Goal: Task Accomplishment & Management: Use online tool/utility

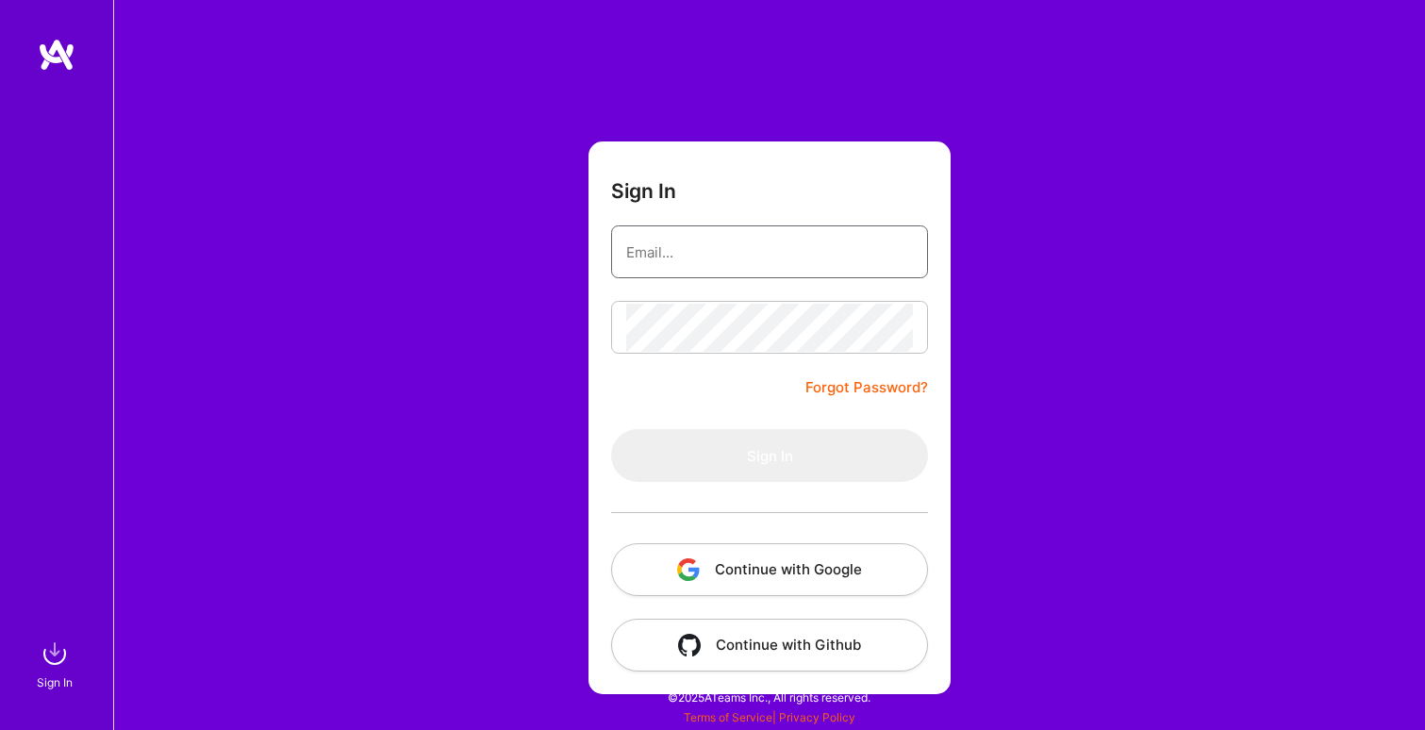
type input "[EMAIL_ADDRESS][DOMAIN_NAME]"
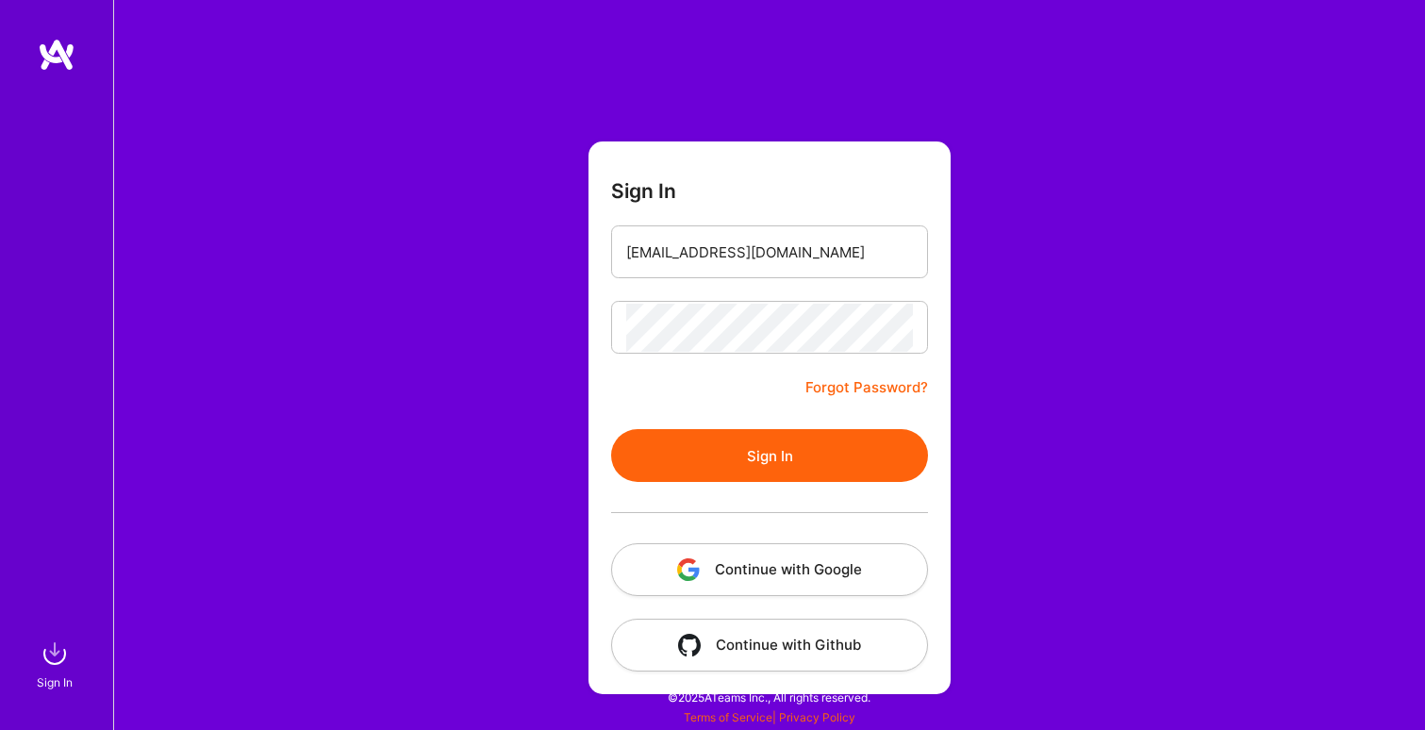
click at [712, 461] on button "Sign In" at bounding box center [769, 455] width 317 height 53
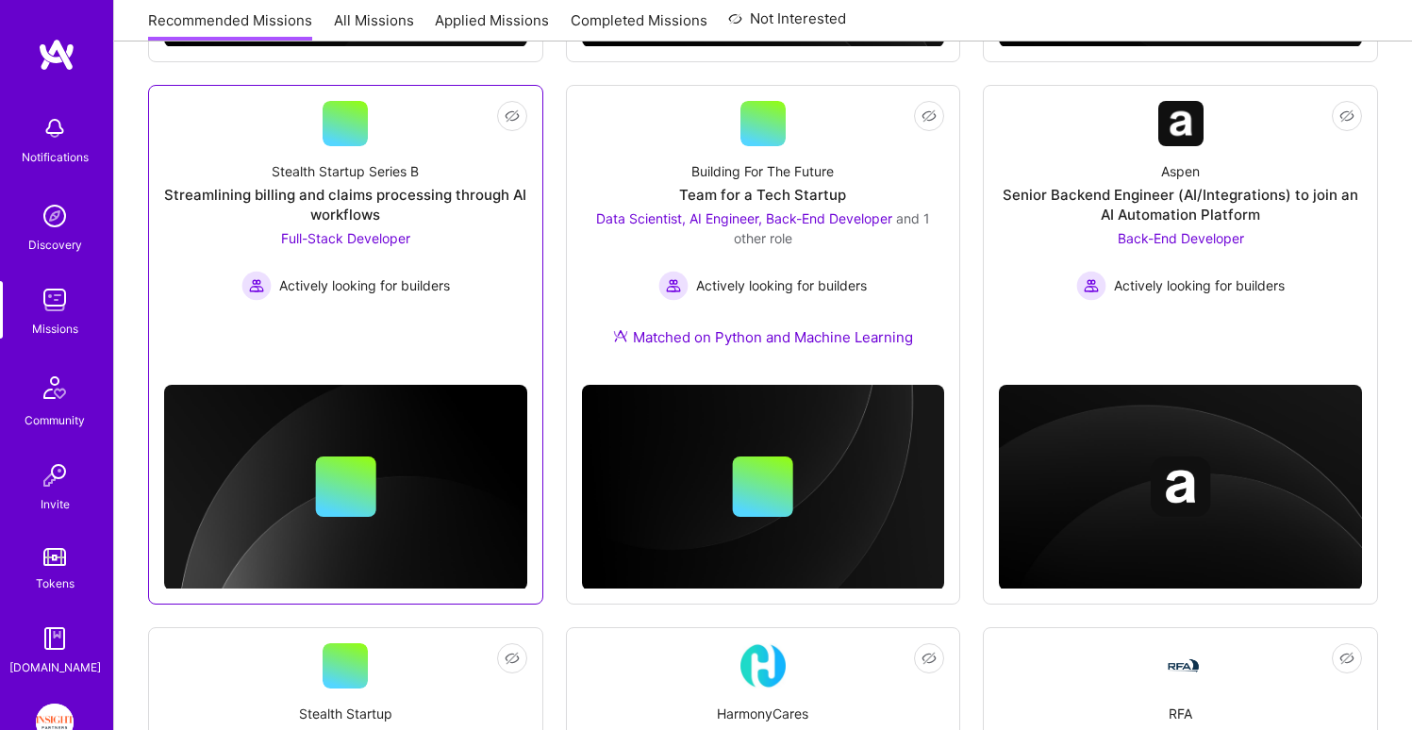
scroll to position [1583, 0]
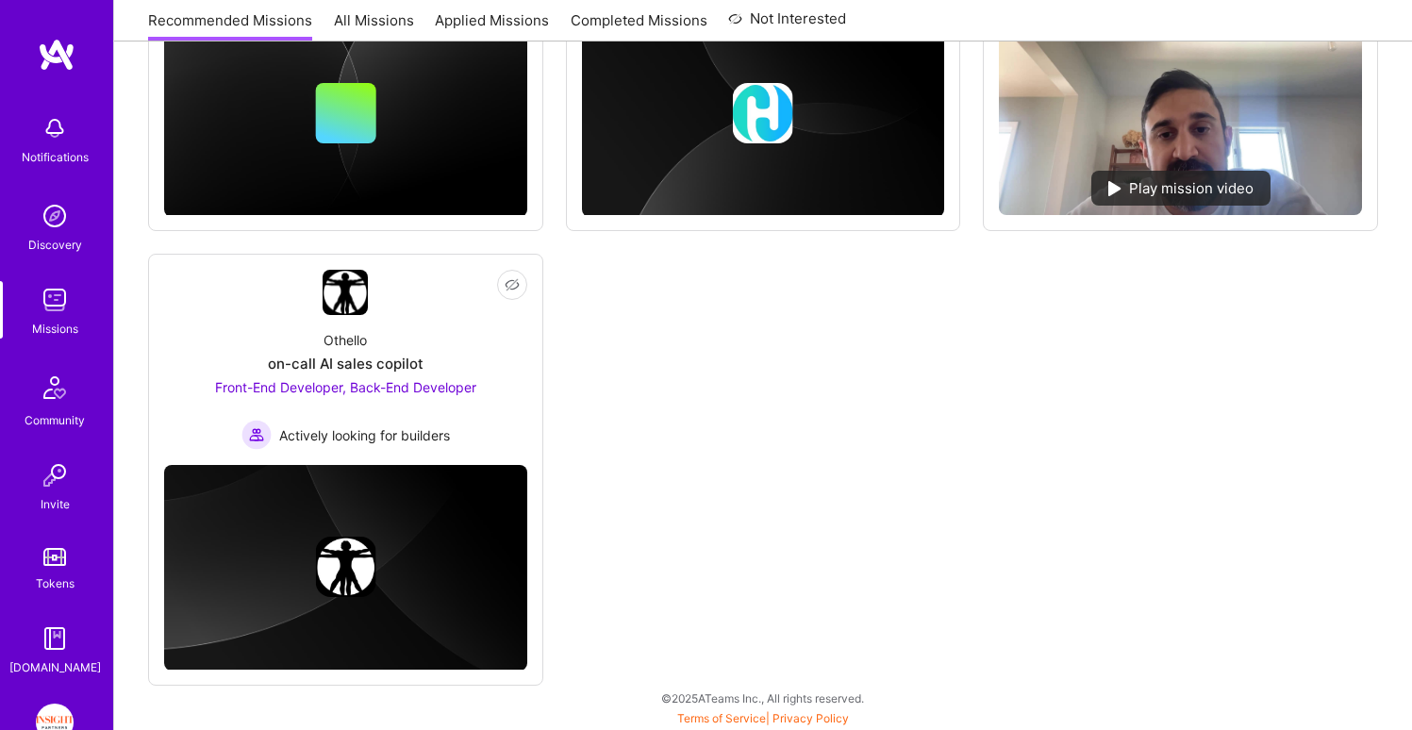
click at [42, 702] on div "Notifications Discovery Missions Community Invite Tokens [DOMAIN_NAME] Insight …" at bounding box center [56, 365] width 113 height 730
click at [43, 709] on img at bounding box center [55, 723] width 38 height 38
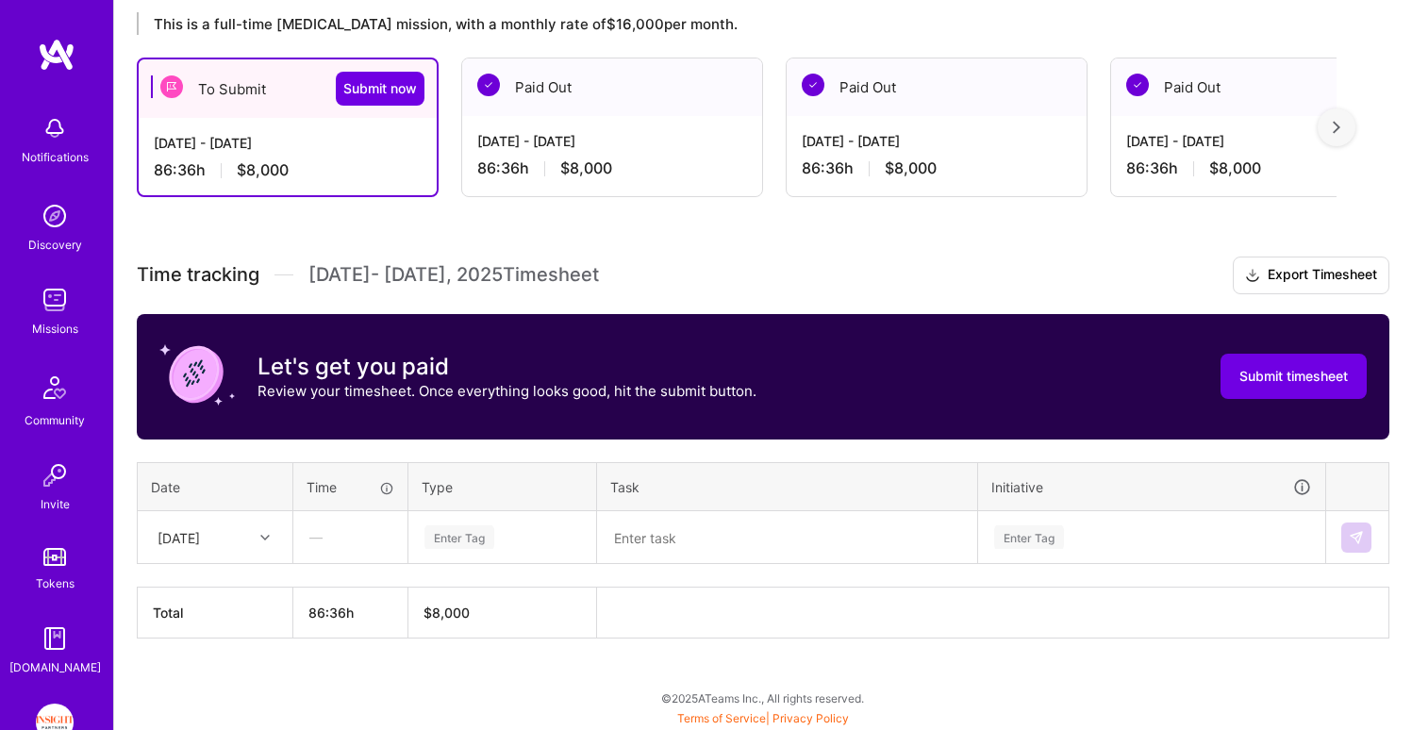
scroll to position [336, 0]
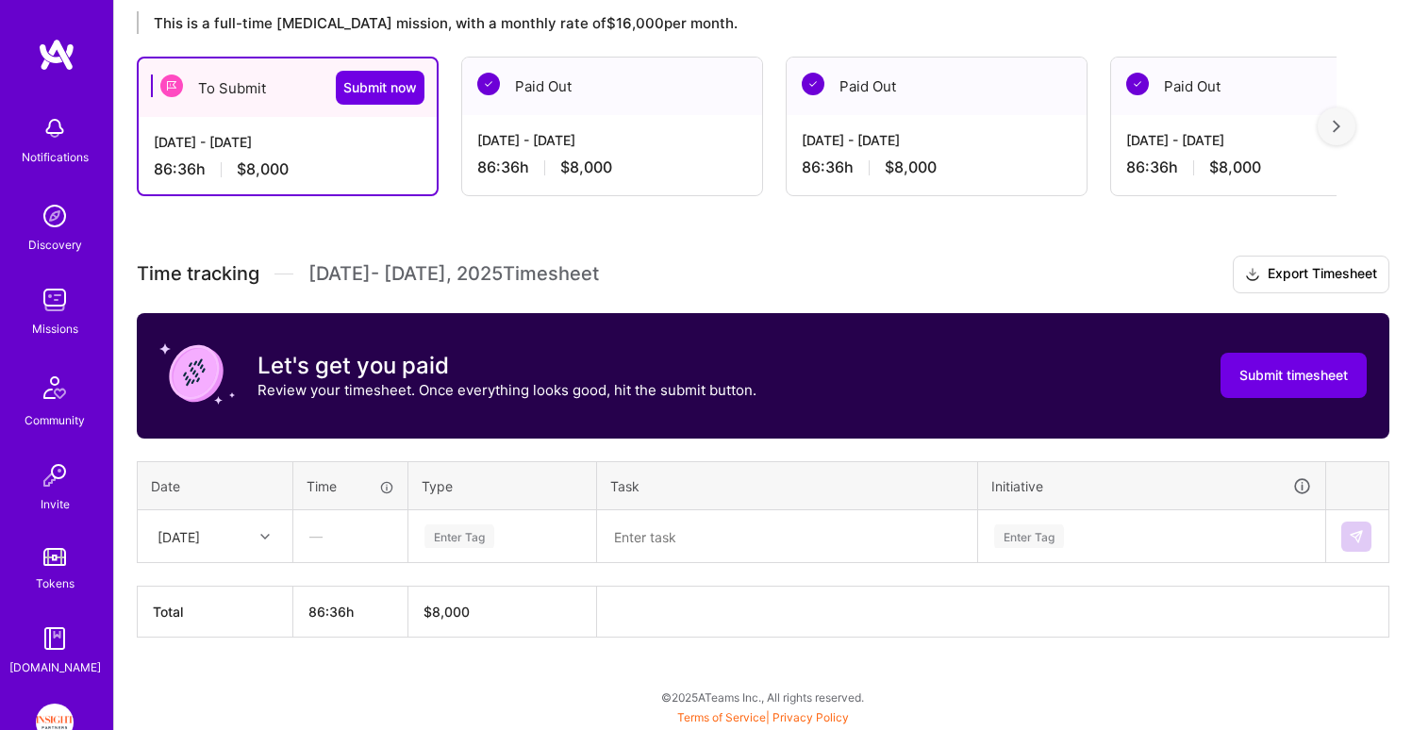
click at [275, 540] on div at bounding box center [267, 536] width 29 height 25
click at [202, 592] on div "[DATE]" at bounding box center [215, 589] width 153 height 35
click at [491, 543] on div "Enter Tag" at bounding box center [459, 536] width 70 height 29
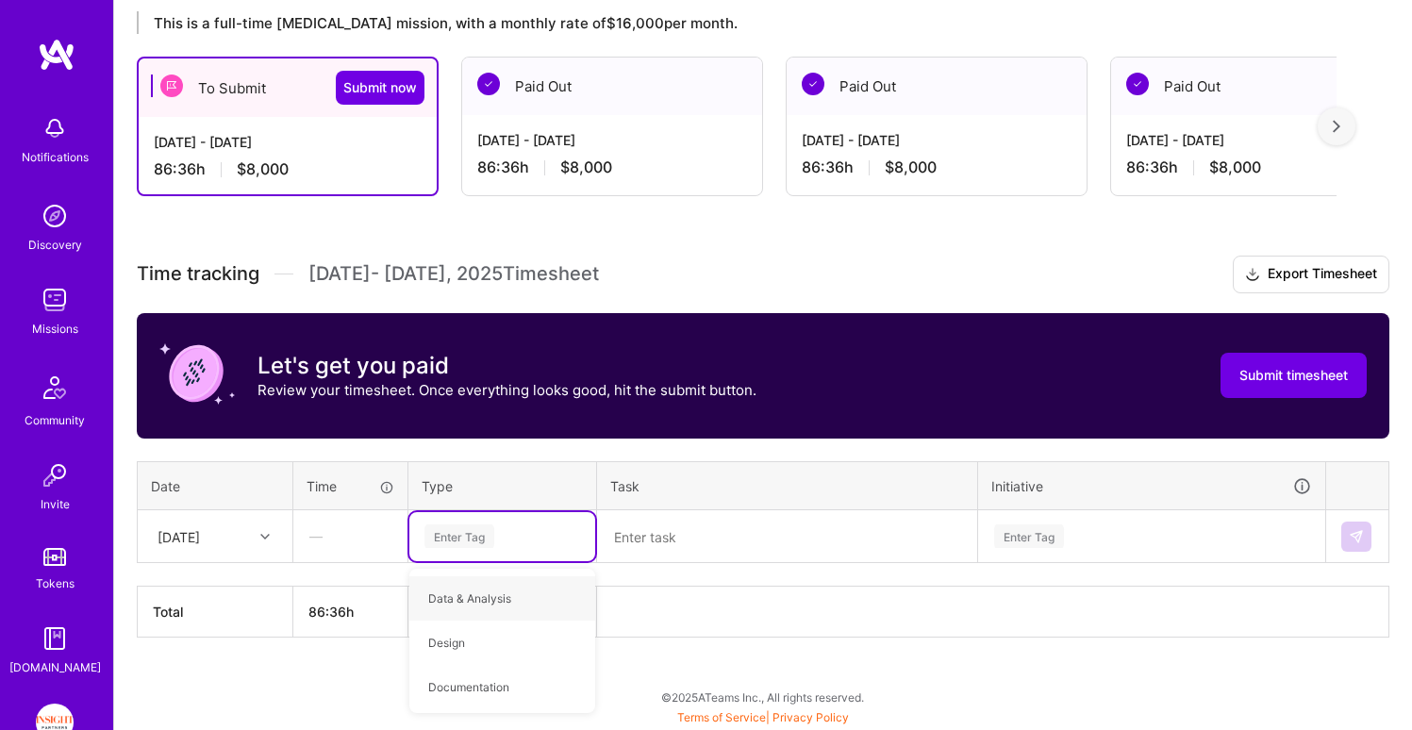
click at [880, 636] on th at bounding box center [993, 612] width 792 height 51
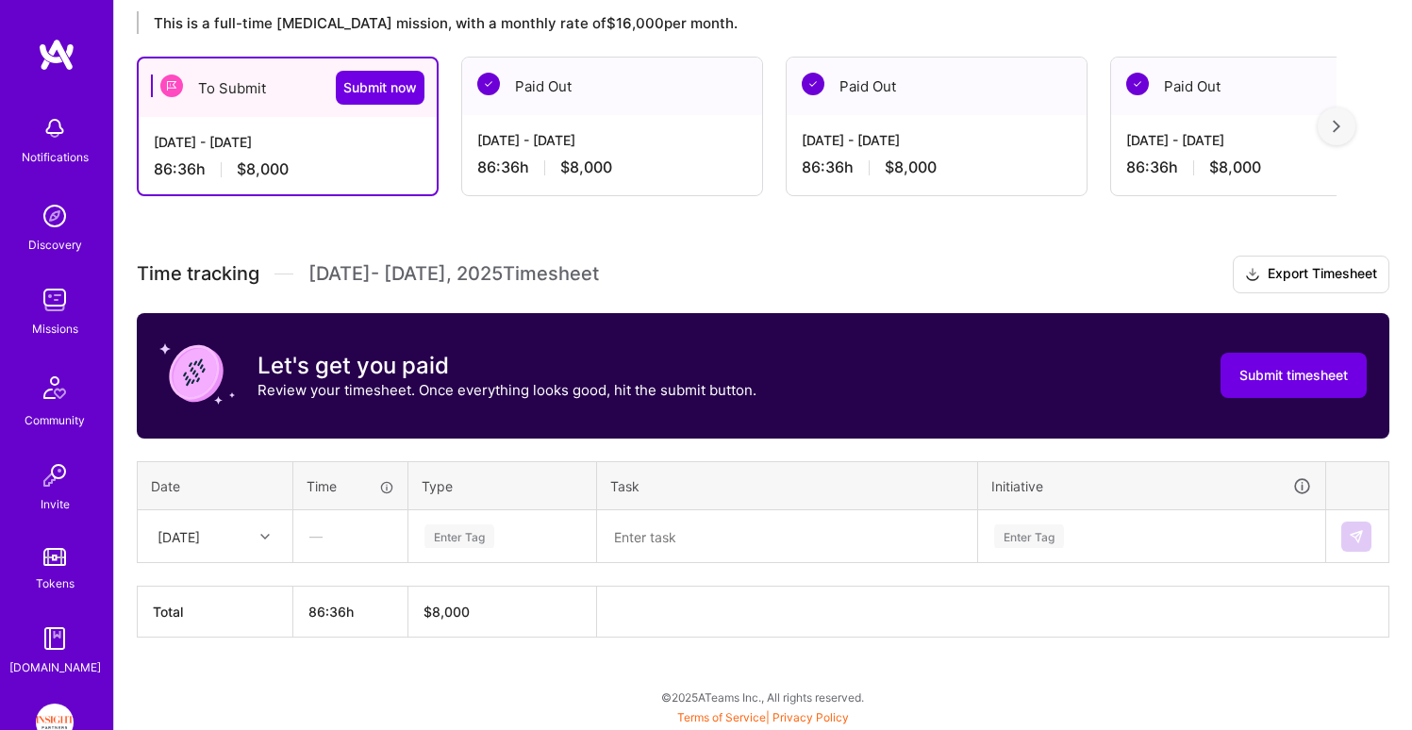
click at [709, 242] on div "This is a full-time [MEDICAL_DATA] mission, with a monthly rate of $16,000 per …" at bounding box center [763, 359] width 1298 height 741
